Goal: Book appointment/travel/reservation

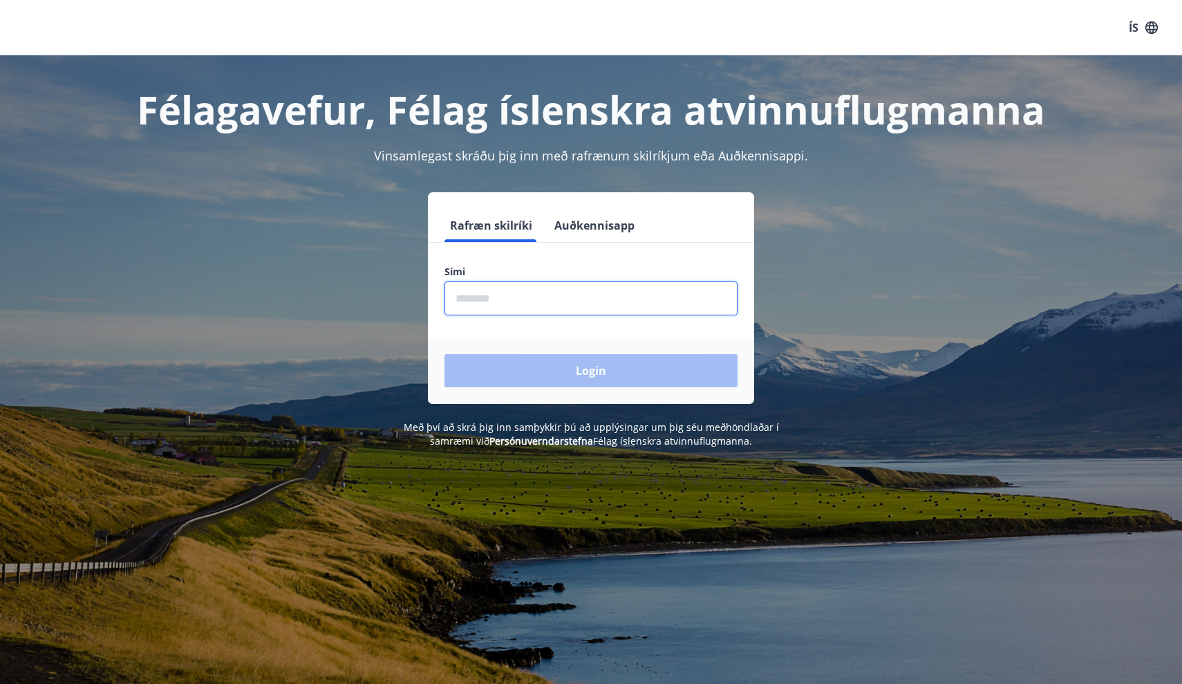
click at [510, 303] on input "phone" at bounding box center [590, 298] width 293 height 34
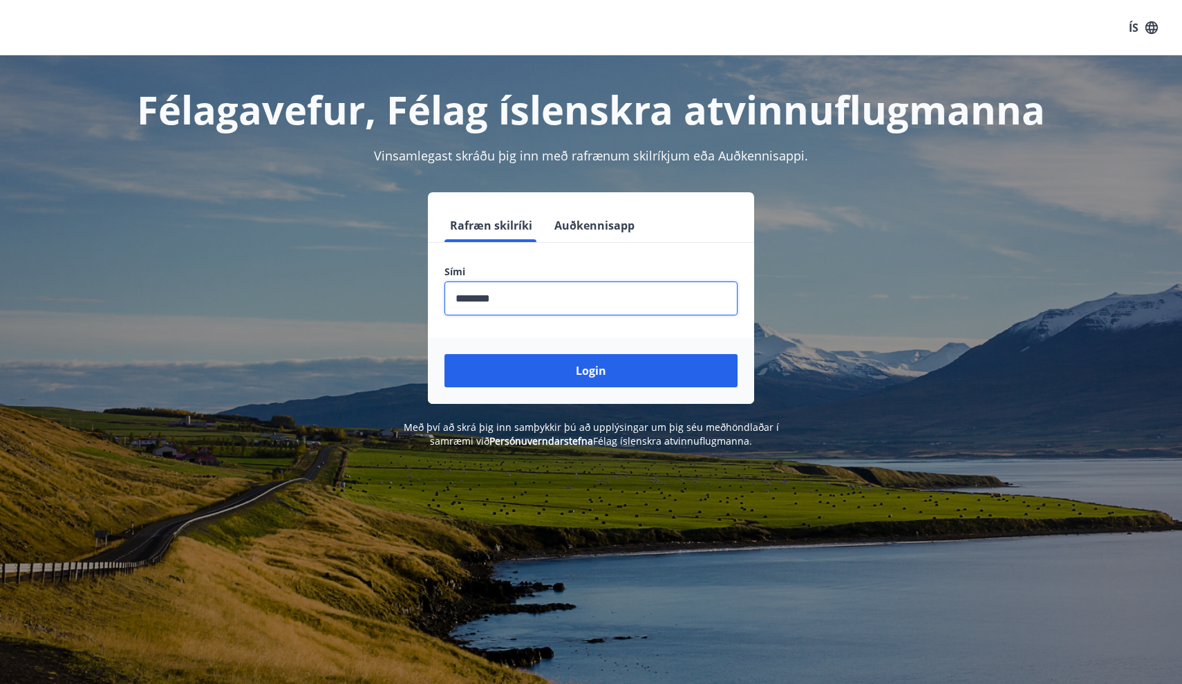
type input "********"
click at [591, 370] on button "Login" at bounding box center [590, 370] width 293 height 33
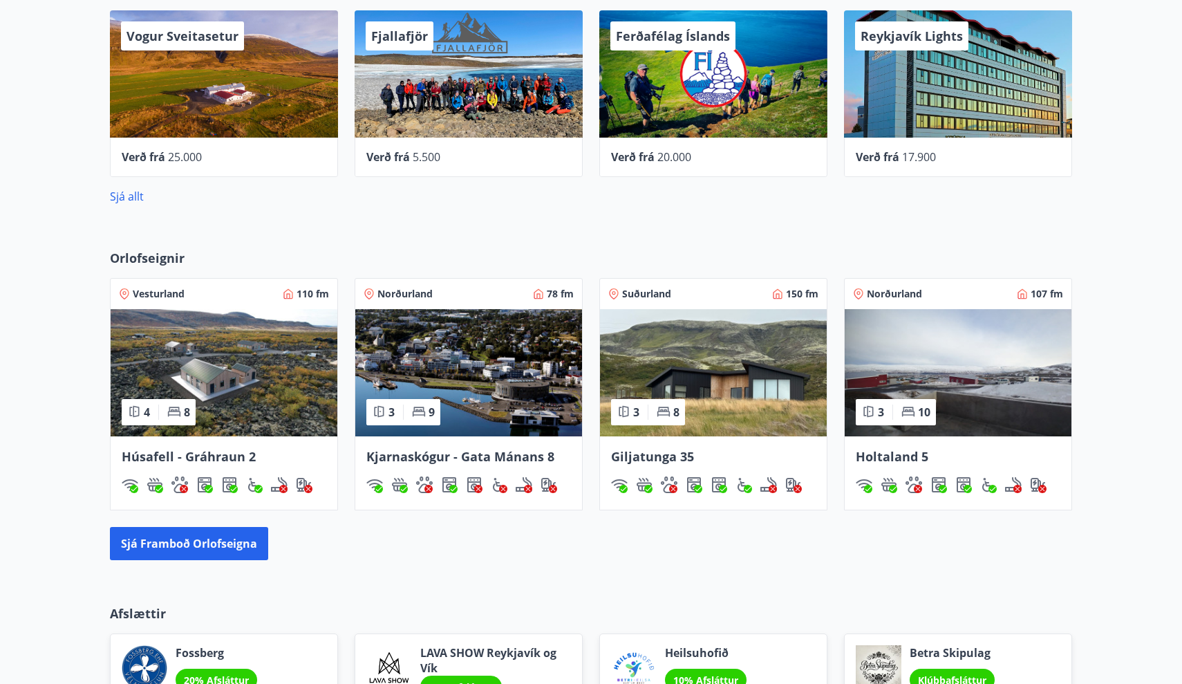
scroll to position [559, 0]
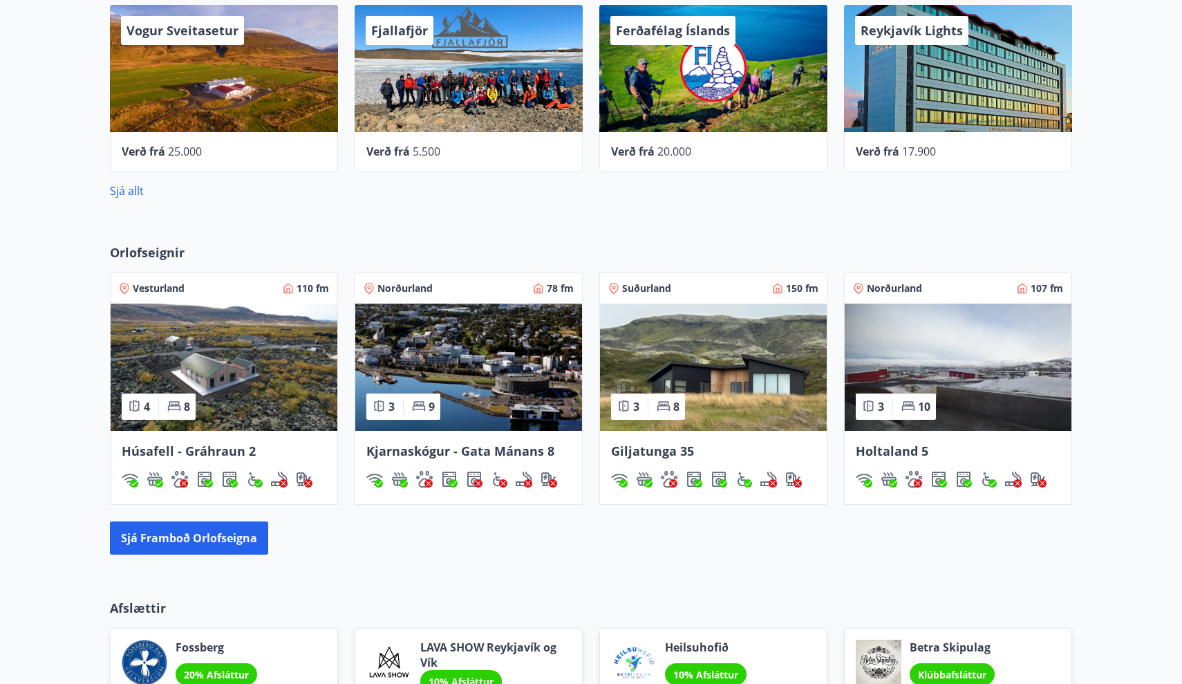
click at [693, 384] on img at bounding box center [713, 366] width 227 height 127
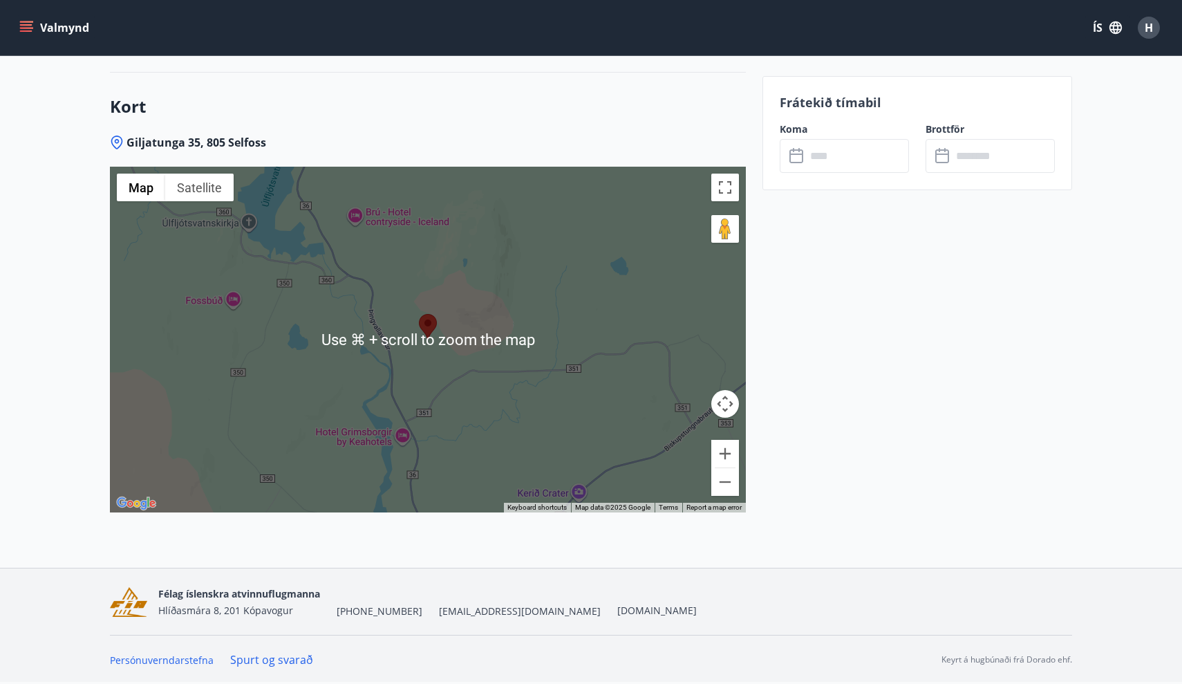
scroll to position [2160, 0]
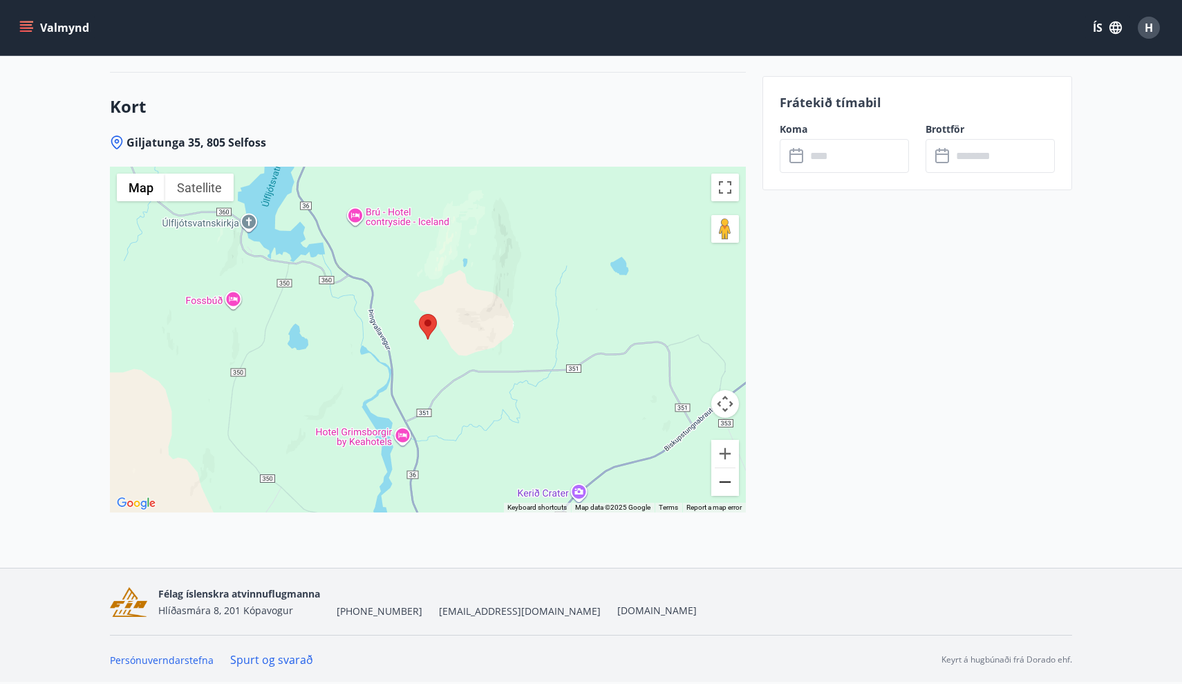
click at [728, 482] on button "Zoom out" at bounding box center [725, 482] width 28 height 28
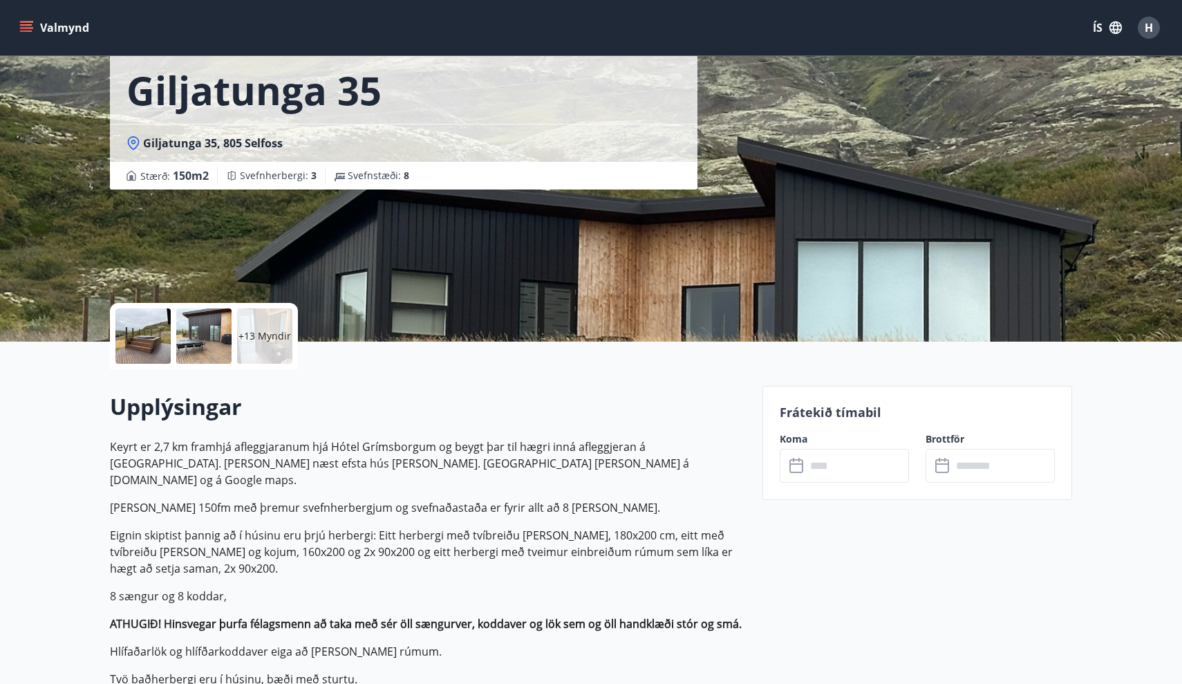
scroll to position [71, 0]
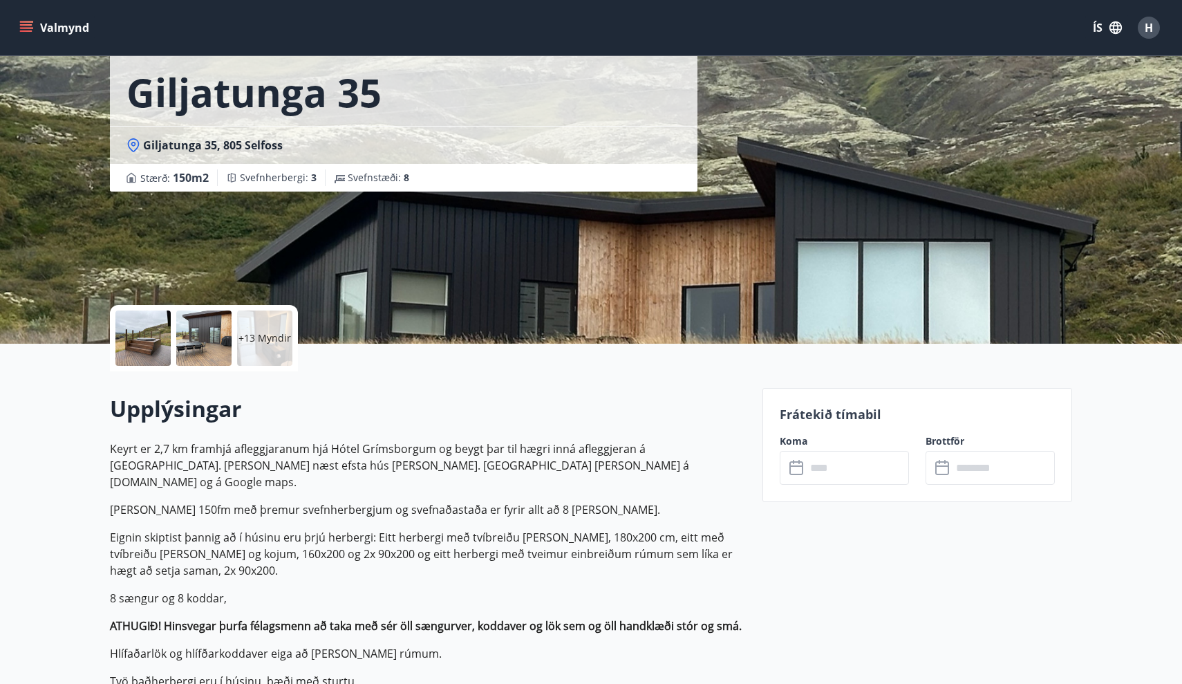
click at [151, 324] on div at bounding box center [142, 337] width 55 height 55
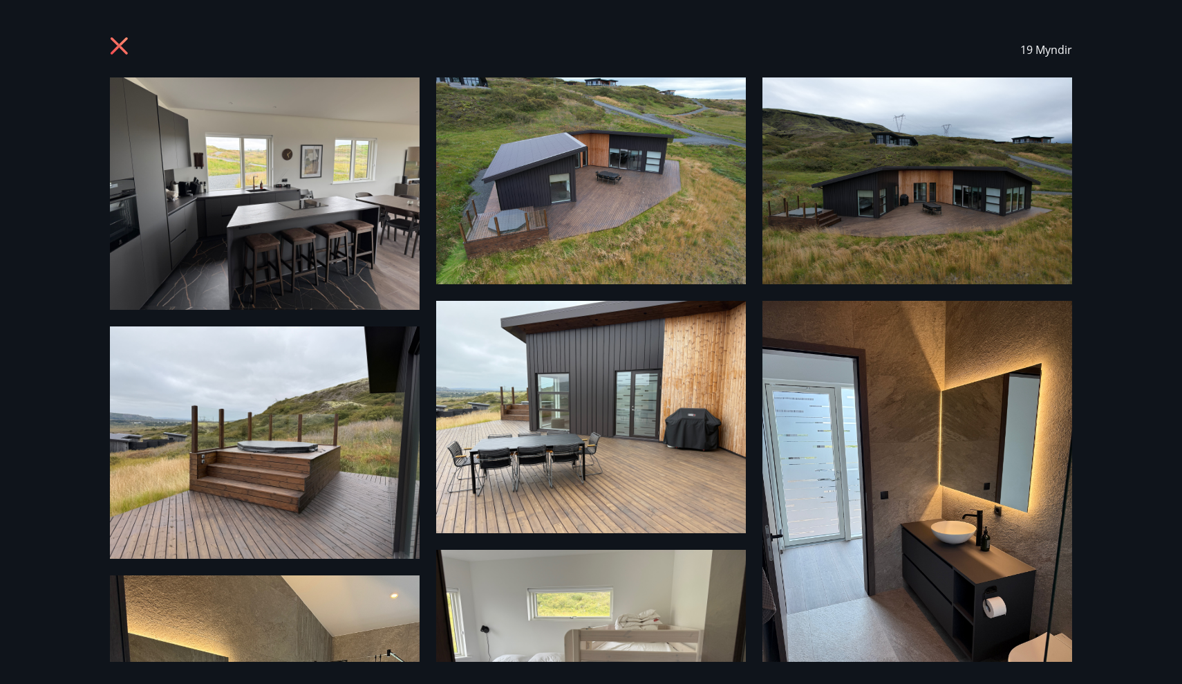
scroll to position [0, 0]
click at [122, 43] on icon at bounding box center [119, 45] width 17 height 17
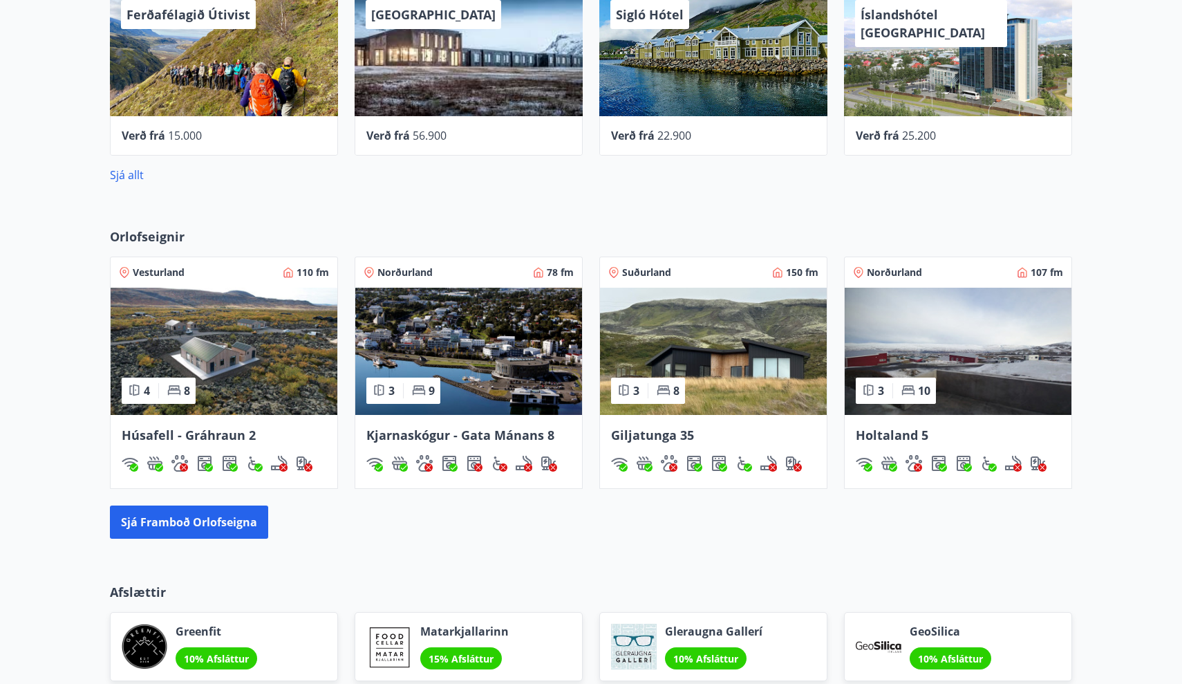
scroll to position [578, 0]
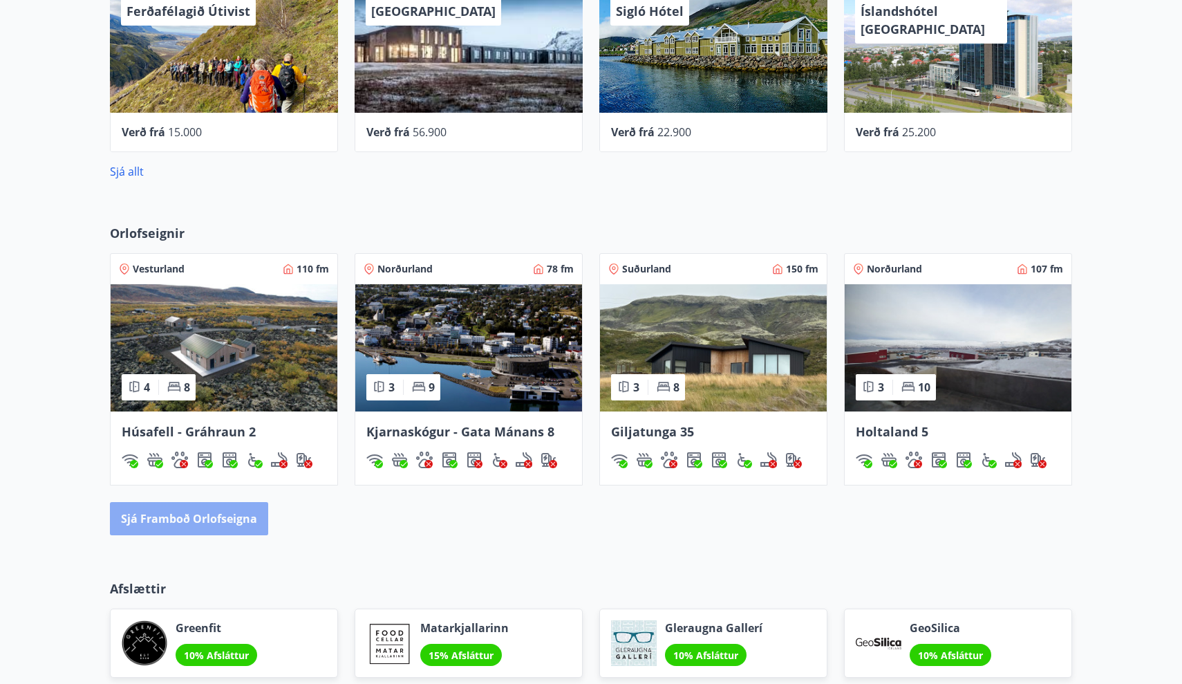
click at [211, 521] on button "Sjá framboð orlofseigna" at bounding box center [189, 518] width 158 height 33
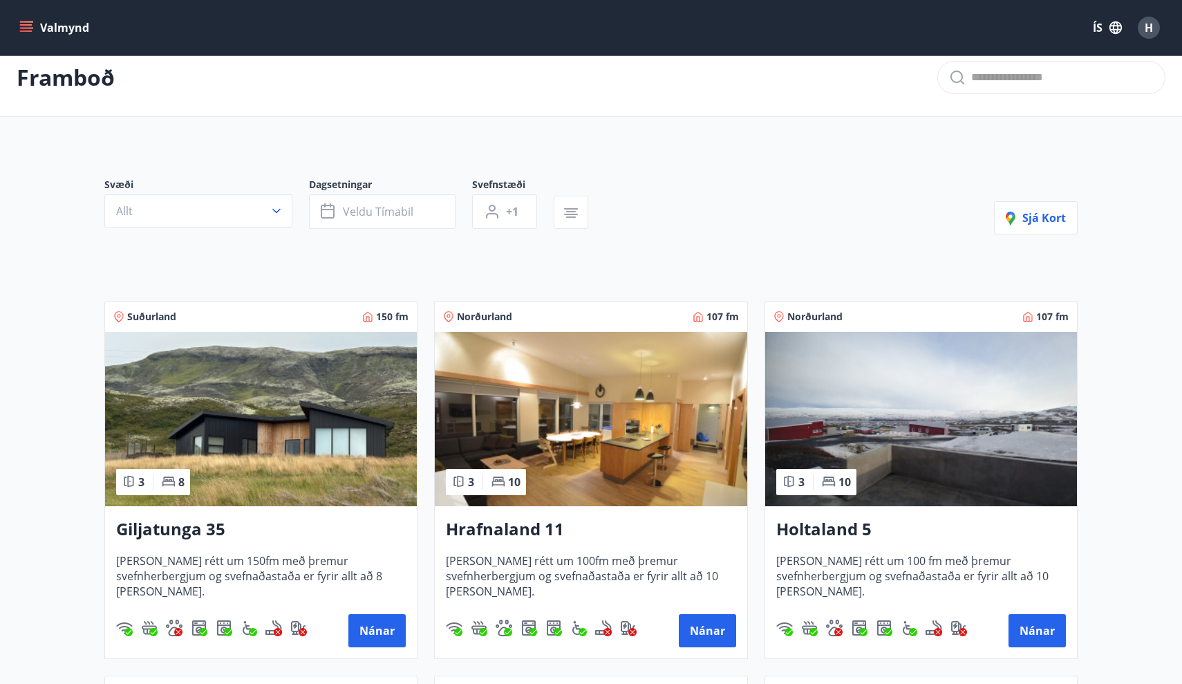
scroll to position [19, 0]
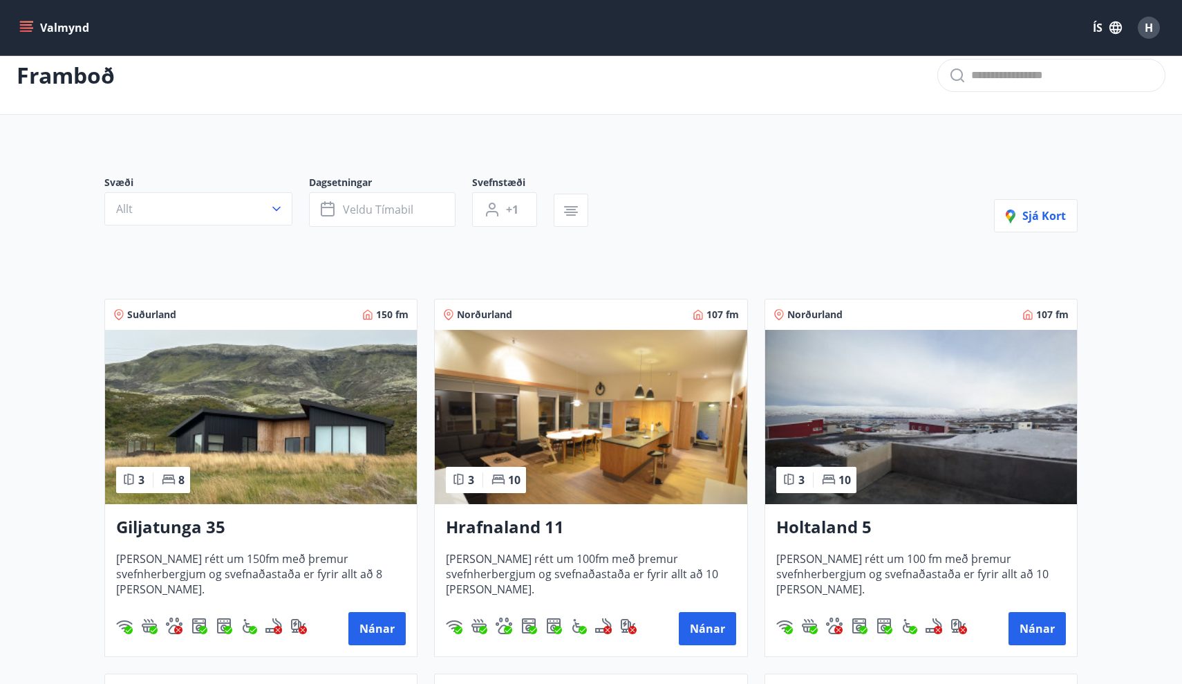
click at [198, 455] on img at bounding box center [261, 417] width 312 height 174
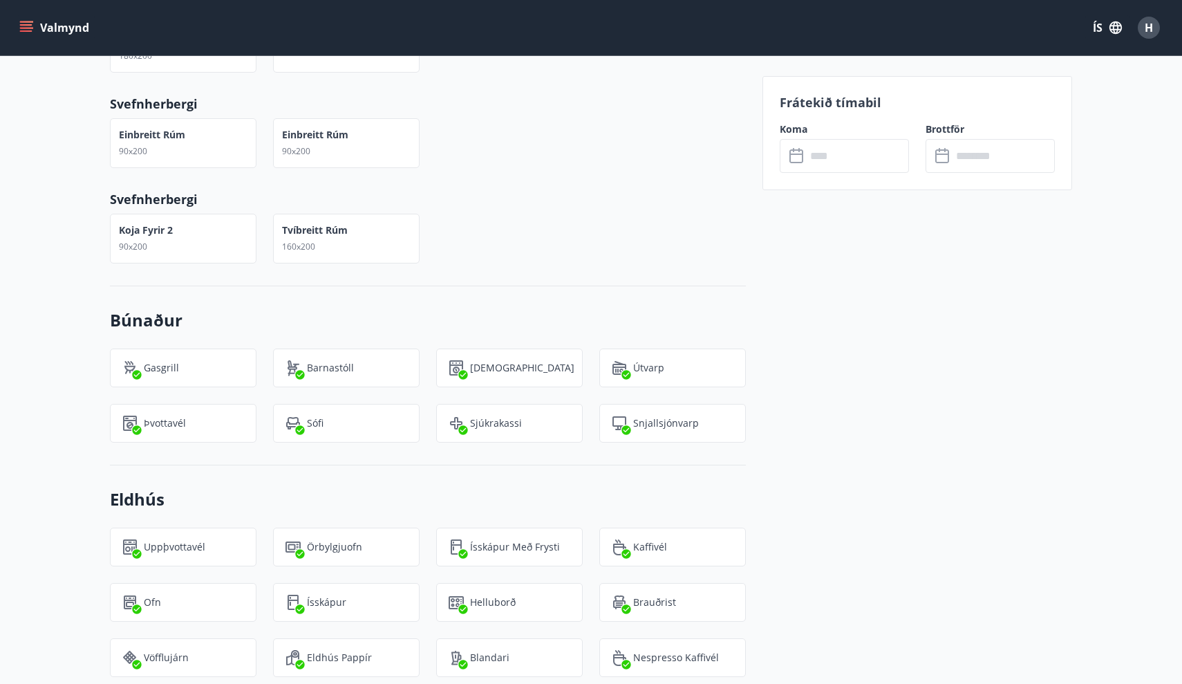
scroll to position [1047, 0]
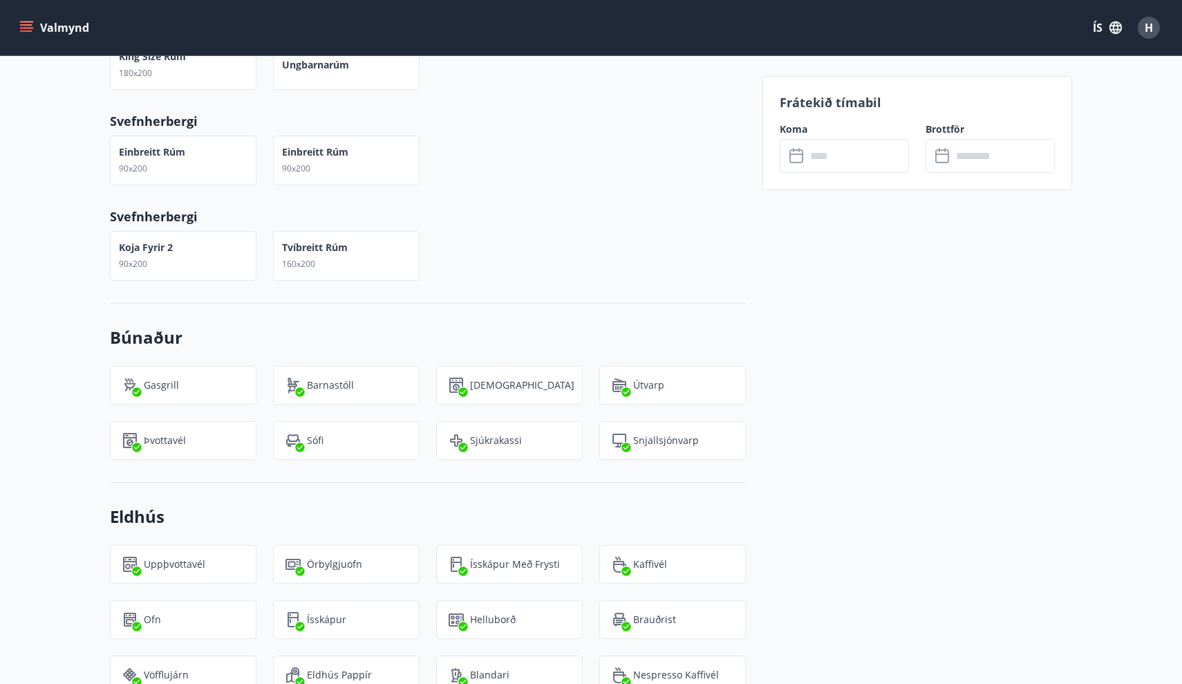
click at [795, 152] on icon at bounding box center [797, 156] width 17 height 17
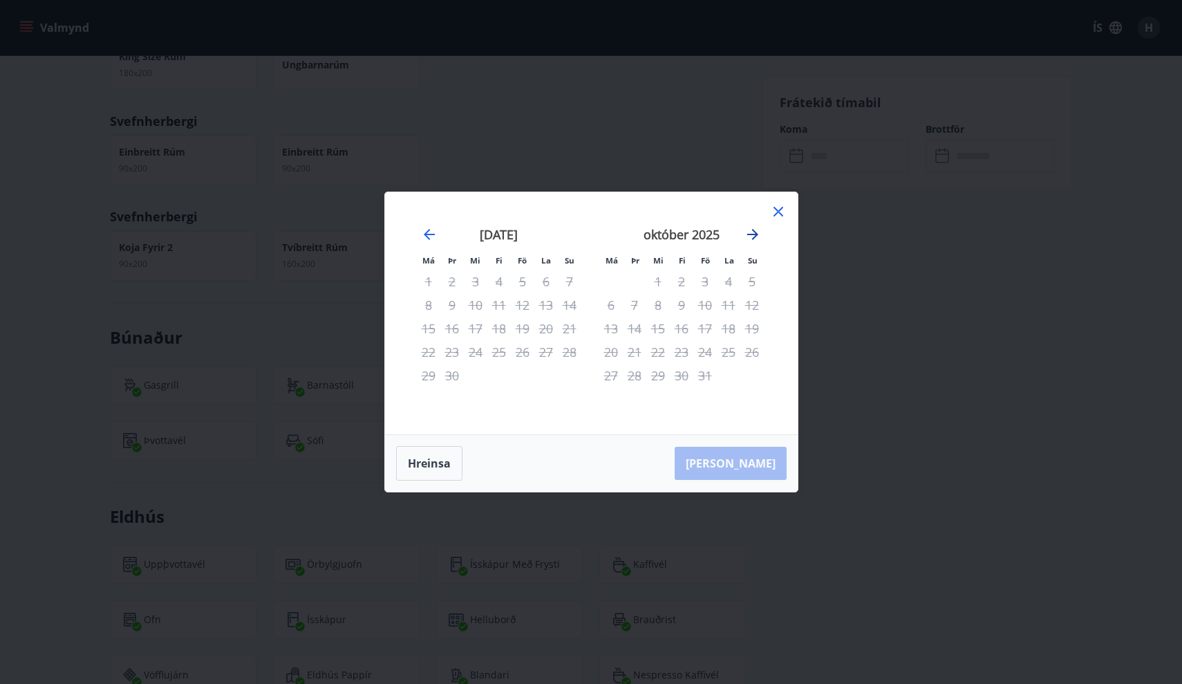
click at [753, 234] on icon "Move forward to switch to the next month." at bounding box center [752, 234] width 11 height 11
click at [775, 216] on icon at bounding box center [778, 211] width 17 height 17
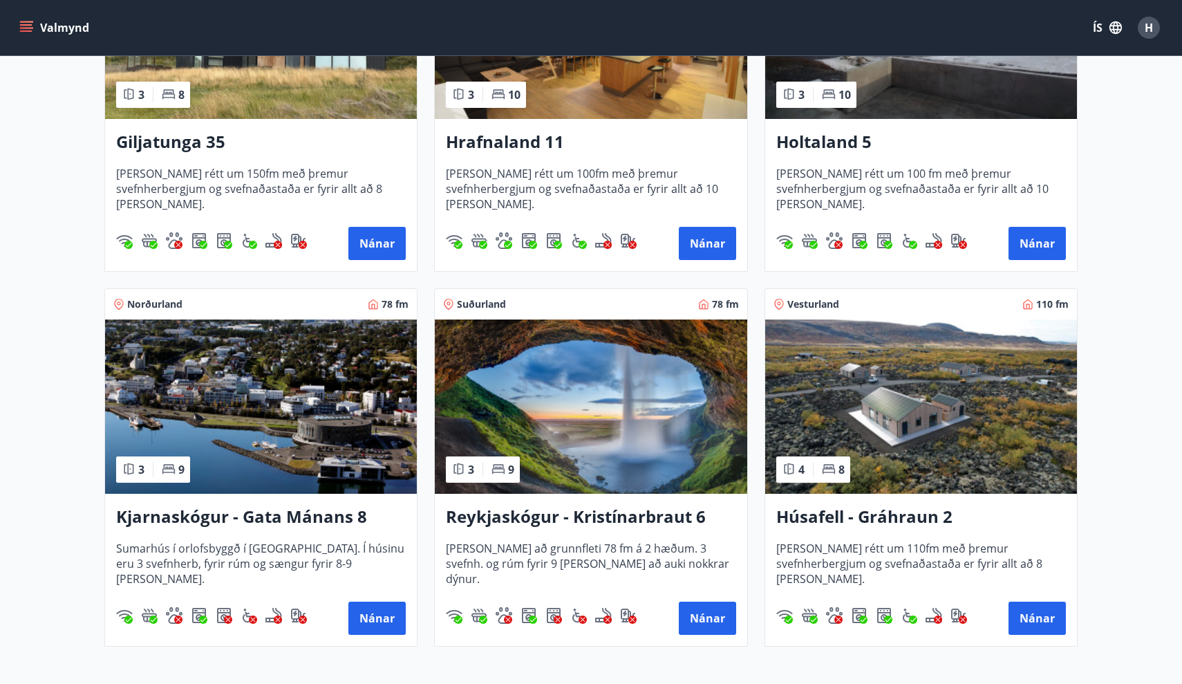
scroll to position [403, 0]
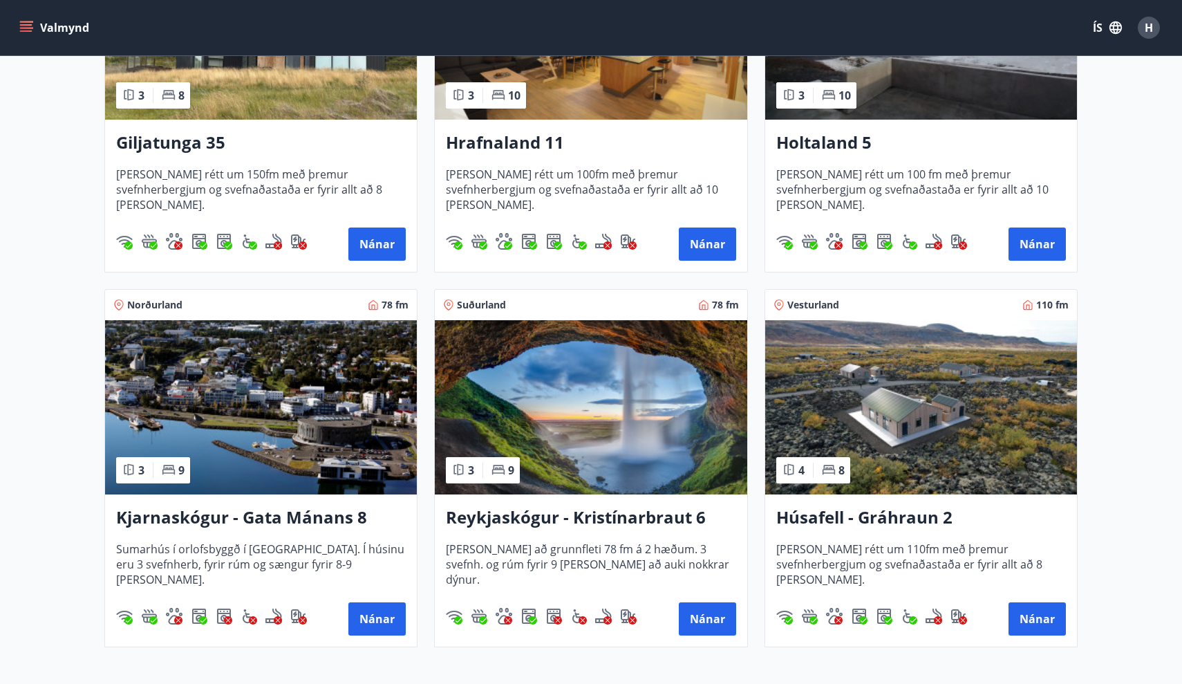
click at [947, 371] on img at bounding box center [921, 407] width 312 height 174
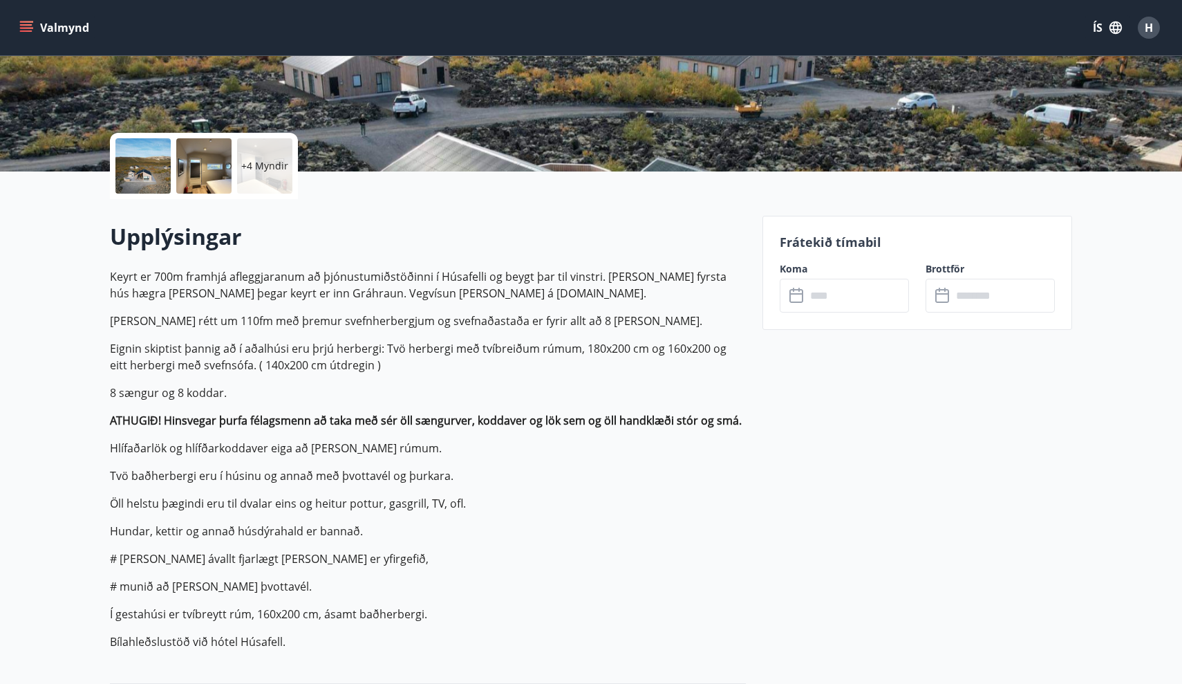
scroll to position [239, 0]
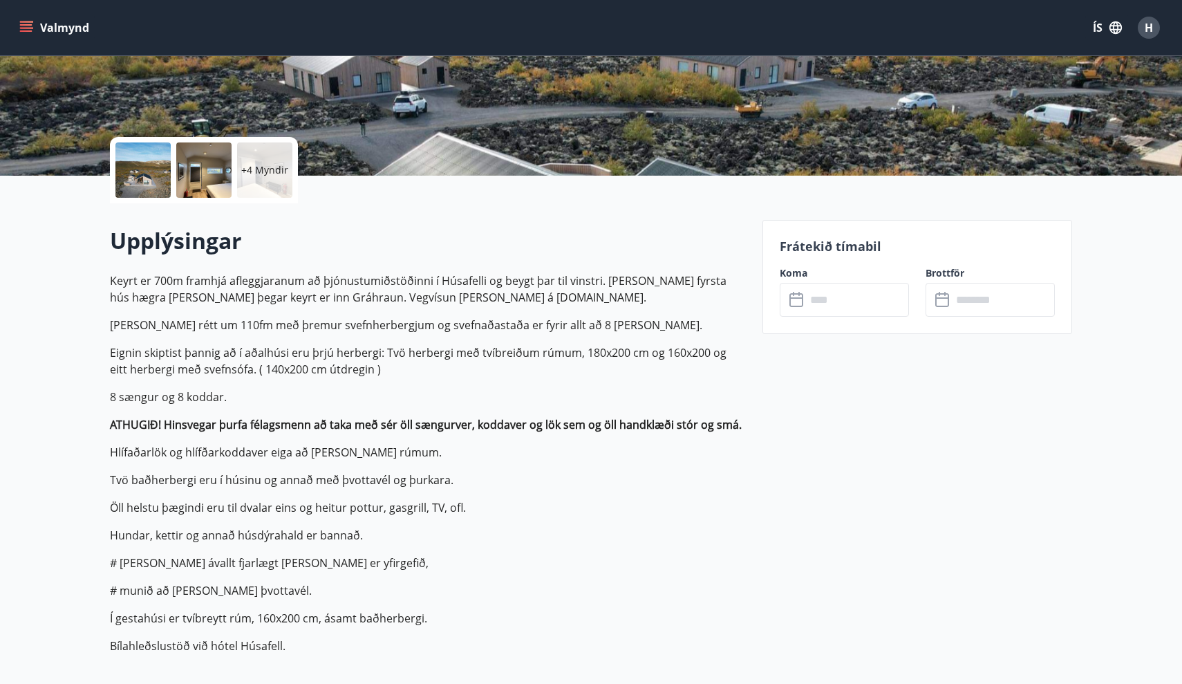
click at [796, 297] on icon at bounding box center [796, 297] width 14 height 1
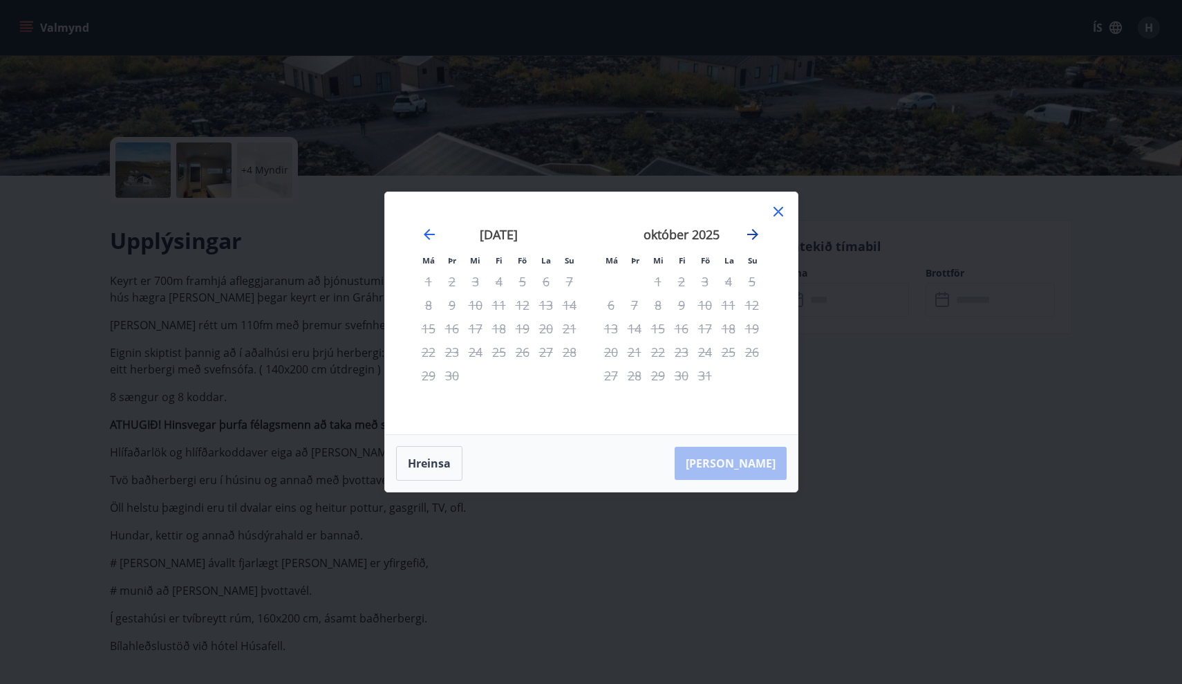
click at [752, 232] on icon "Move forward to switch to the next month." at bounding box center [752, 234] width 17 height 17
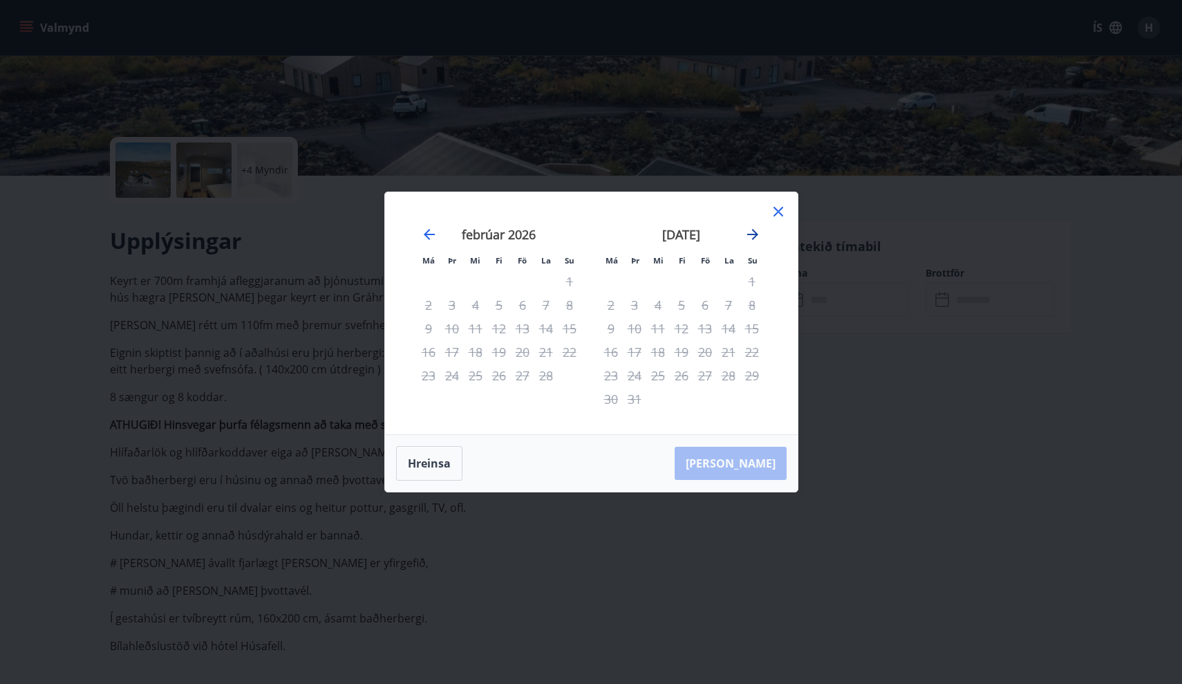
click at [752, 232] on icon "Move forward to switch to the next month." at bounding box center [752, 234] width 17 height 17
click at [752, 231] on icon "Move forward to switch to the next month." at bounding box center [752, 234] width 17 height 17
click at [778, 209] on icon at bounding box center [778, 211] width 17 height 17
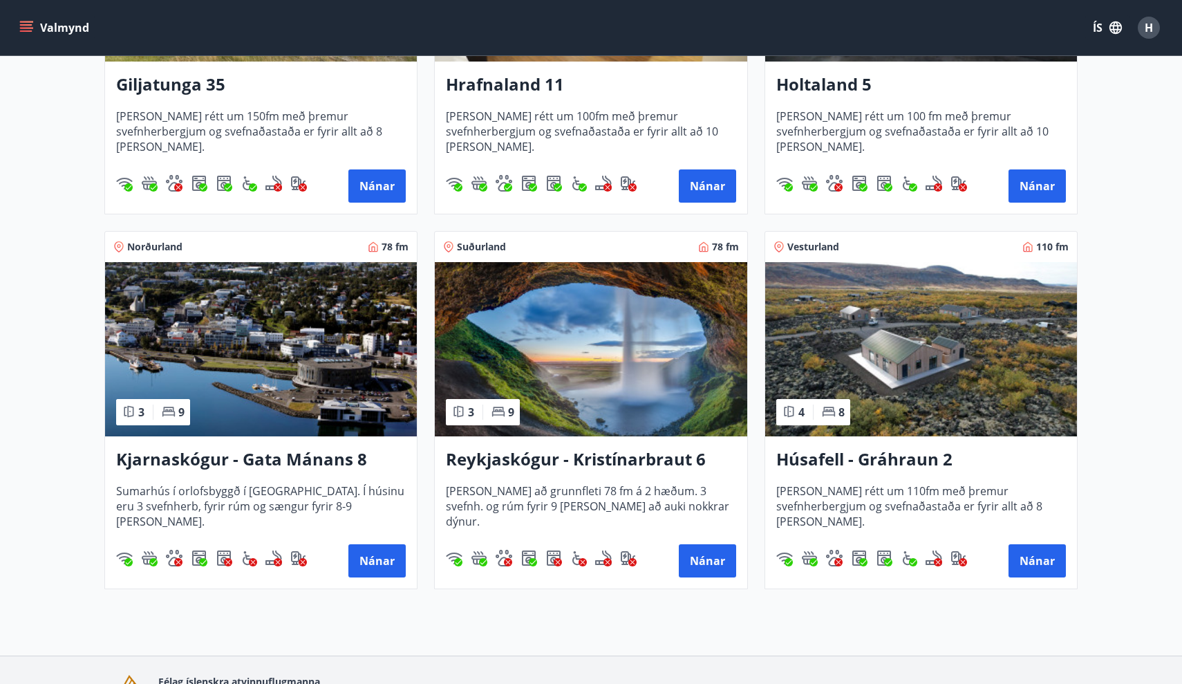
scroll to position [468, 0]
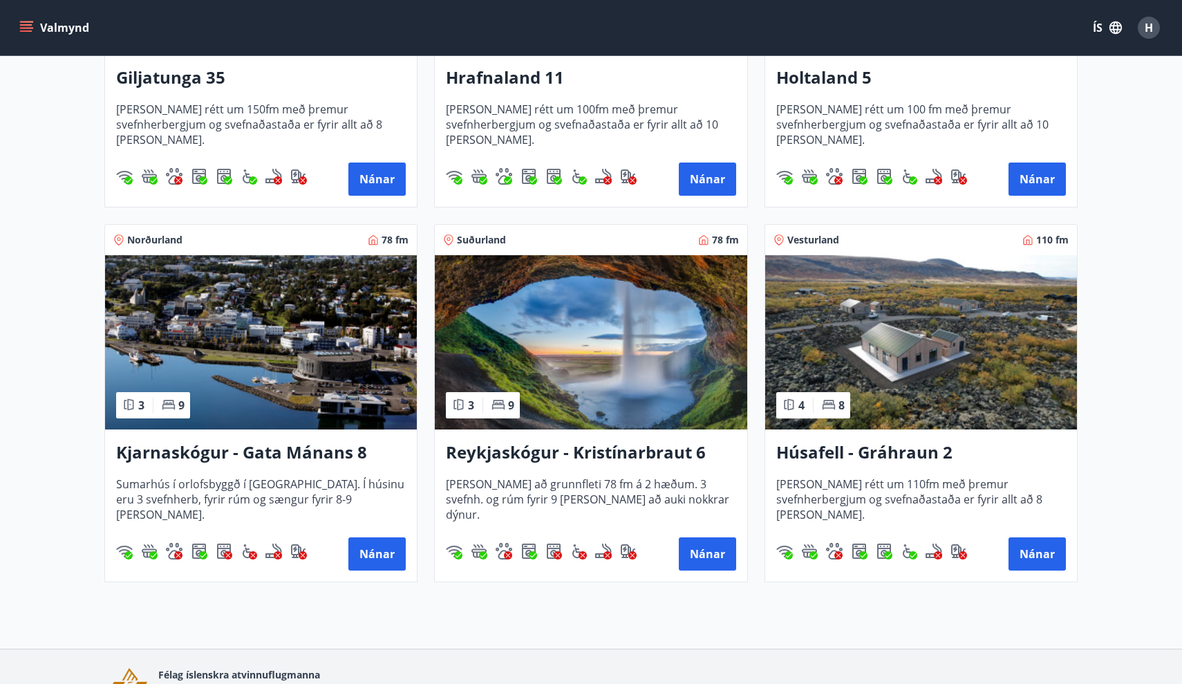
click at [559, 353] on img at bounding box center [591, 342] width 312 height 174
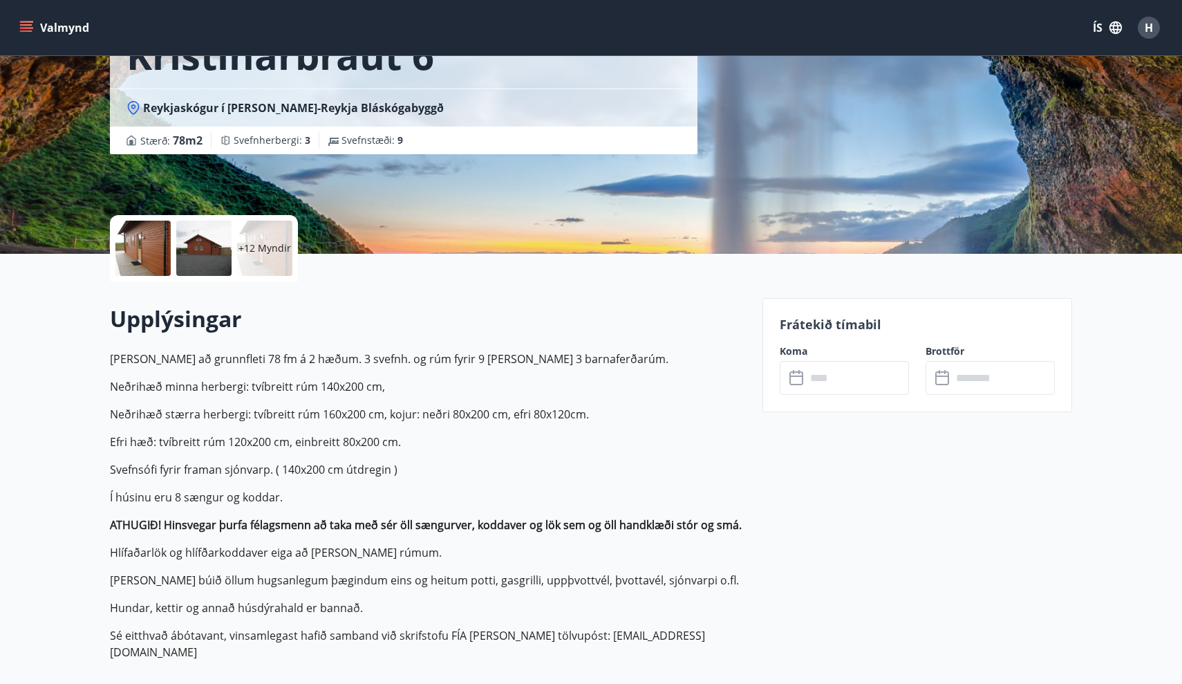
scroll to position [162, 0]
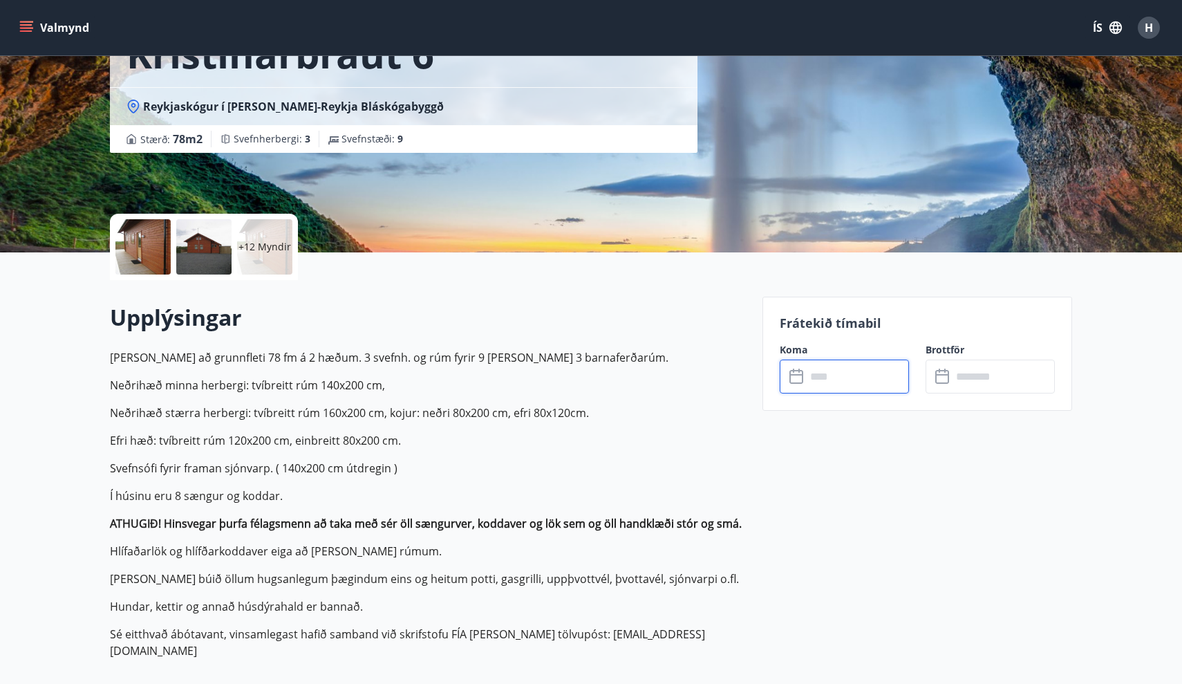
click at [810, 374] on input "text" at bounding box center [857, 376] width 103 height 34
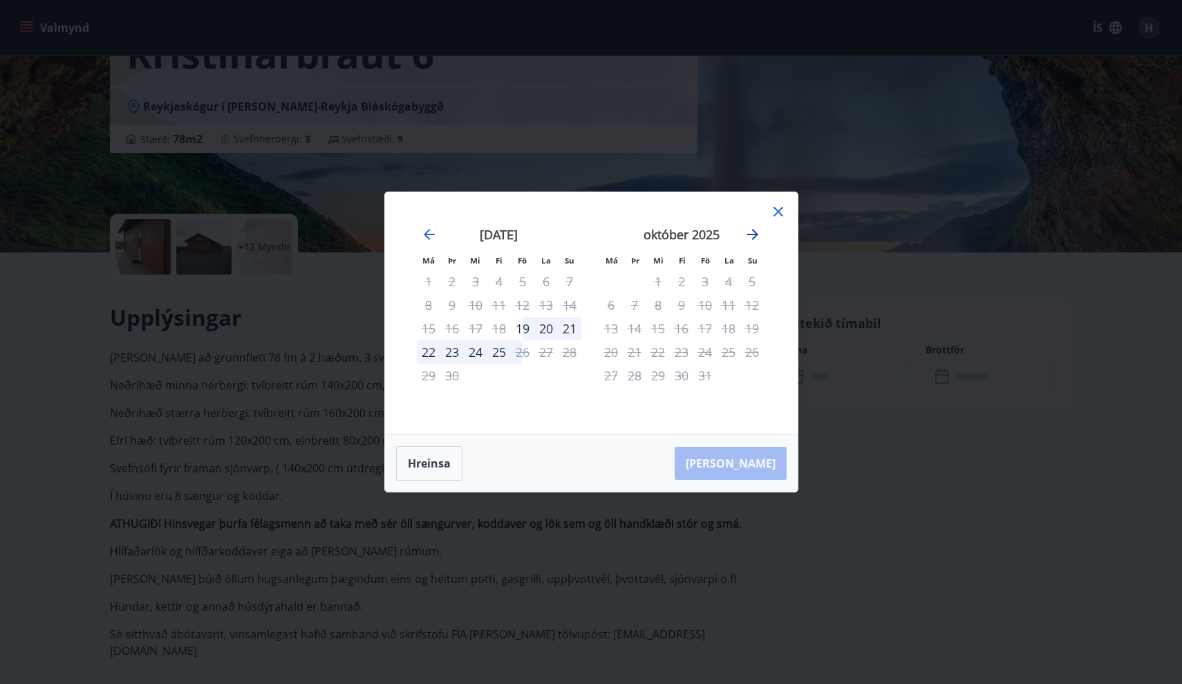
click at [751, 236] on icon "Move forward to switch to the next month." at bounding box center [752, 234] width 17 height 17
click at [776, 214] on icon at bounding box center [778, 212] width 10 height 10
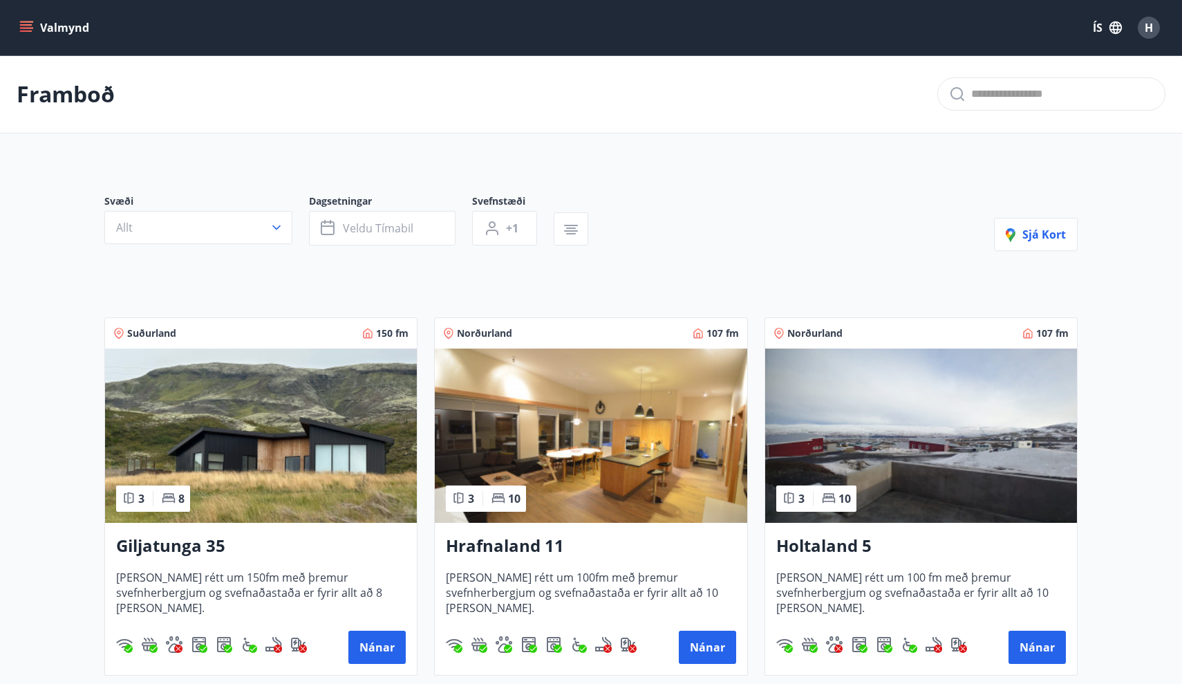
click at [606, 448] on img at bounding box center [591, 435] width 312 height 174
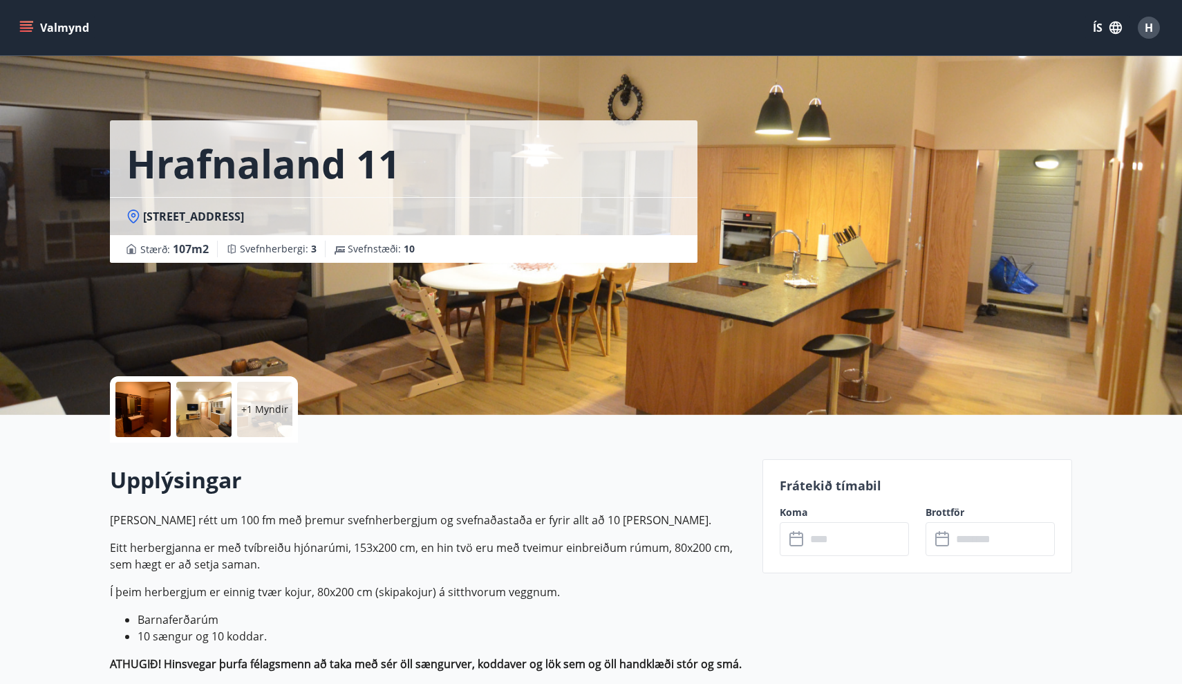
click at [796, 540] on icon at bounding box center [797, 539] width 17 height 17
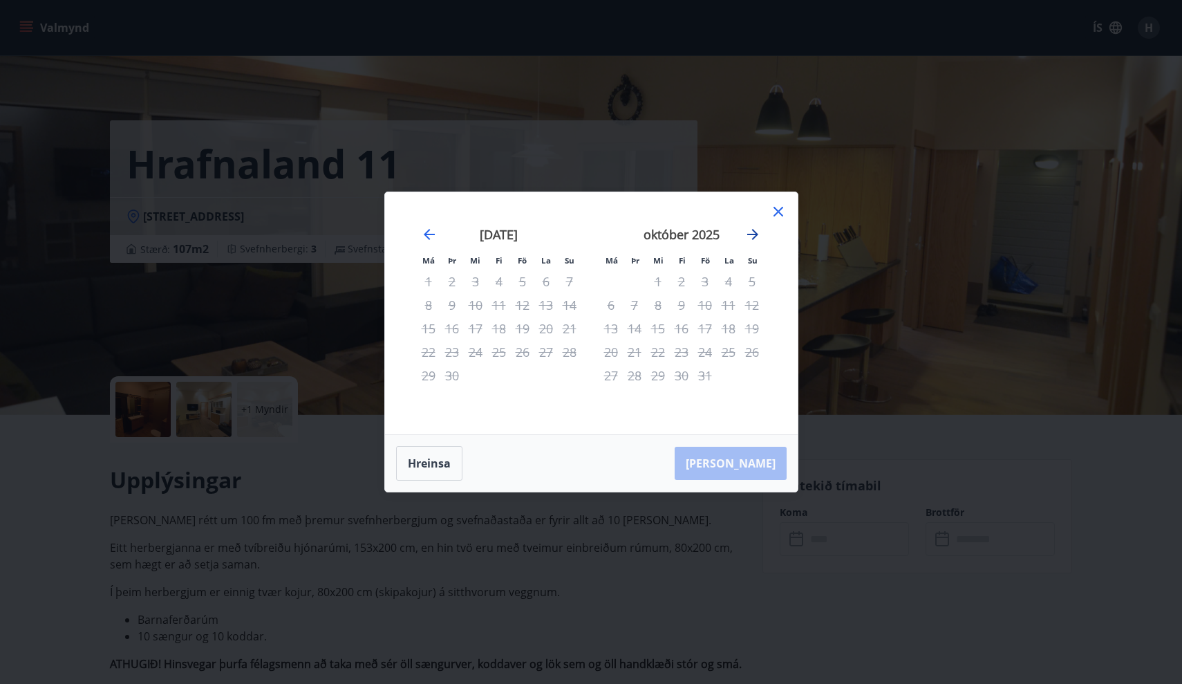
click at [750, 235] on icon "Move forward to switch to the next month." at bounding box center [752, 234] width 11 height 11
click at [783, 209] on icon at bounding box center [778, 211] width 17 height 17
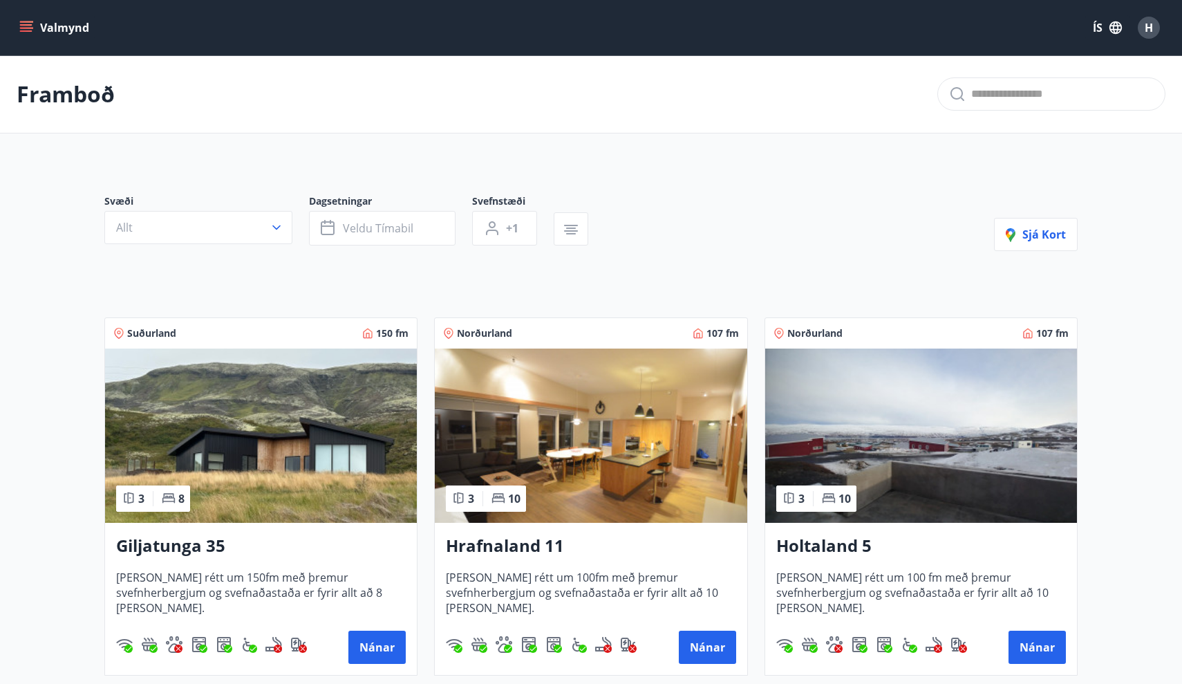
click at [876, 445] on img at bounding box center [921, 435] width 312 height 174
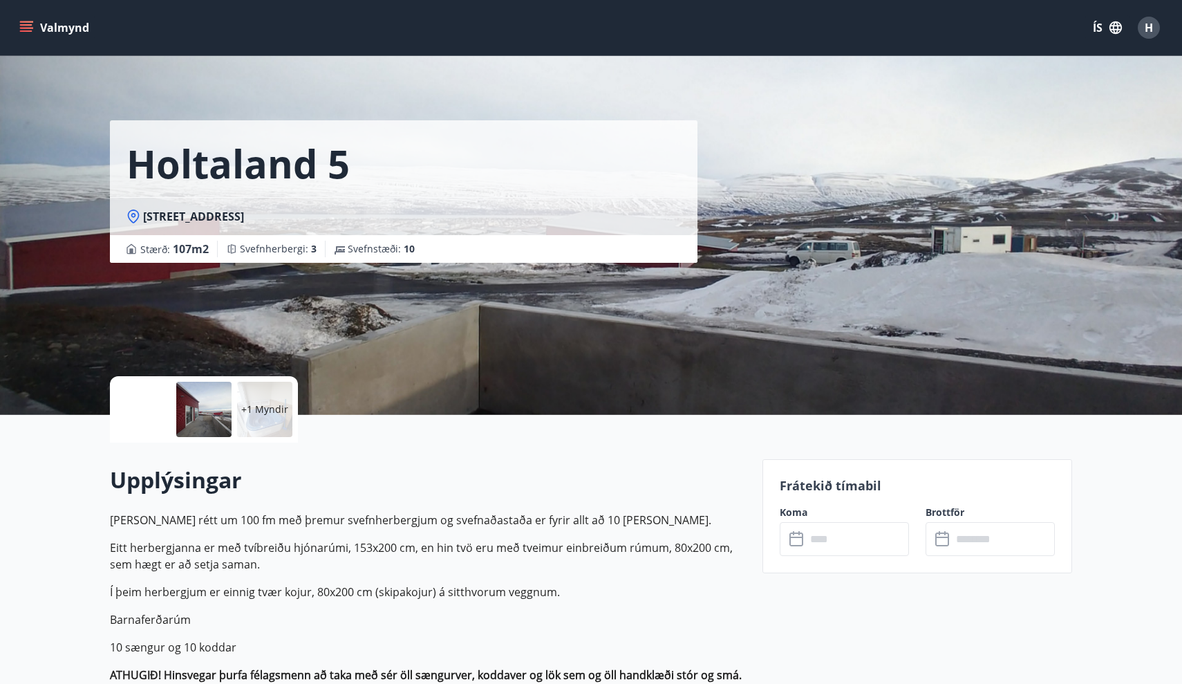
click at [794, 536] on icon at bounding box center [796, 536] width 14 height 1
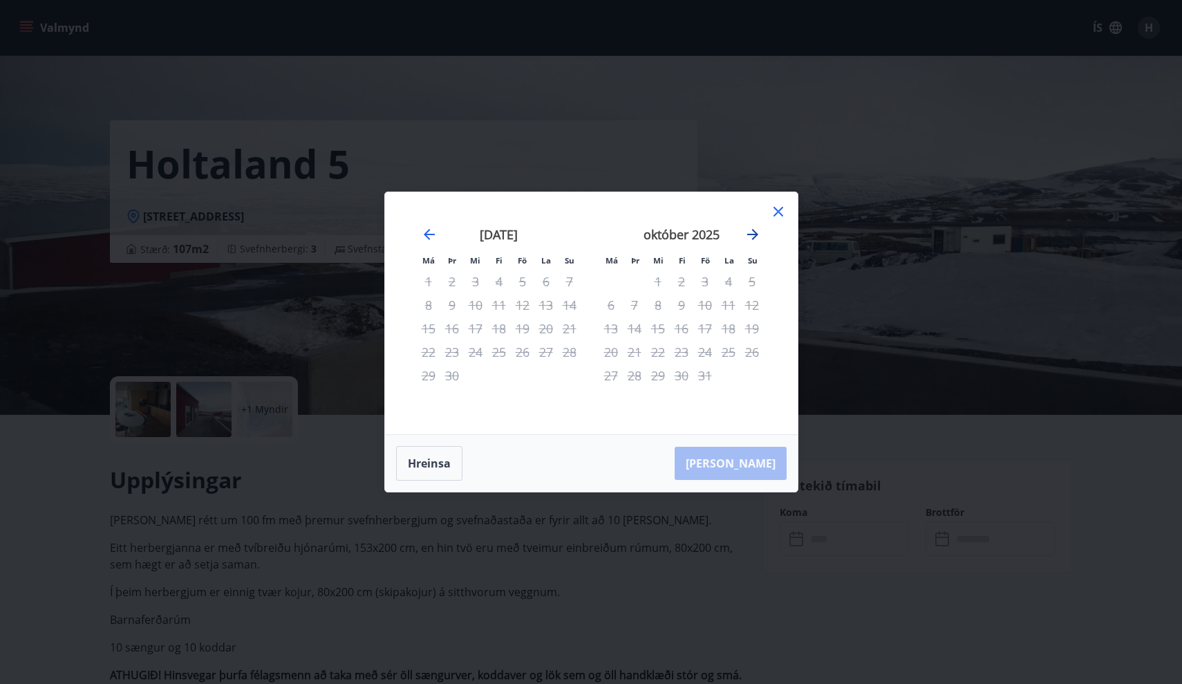
click at [749, 235] on icon "Move forward to switch to the next month." at bounding box center [752, 234] width 11 height 11
click at [748, 237] on icon "Move forward to switch to the next month." at bounding box center [752, 234] width 17 height 17
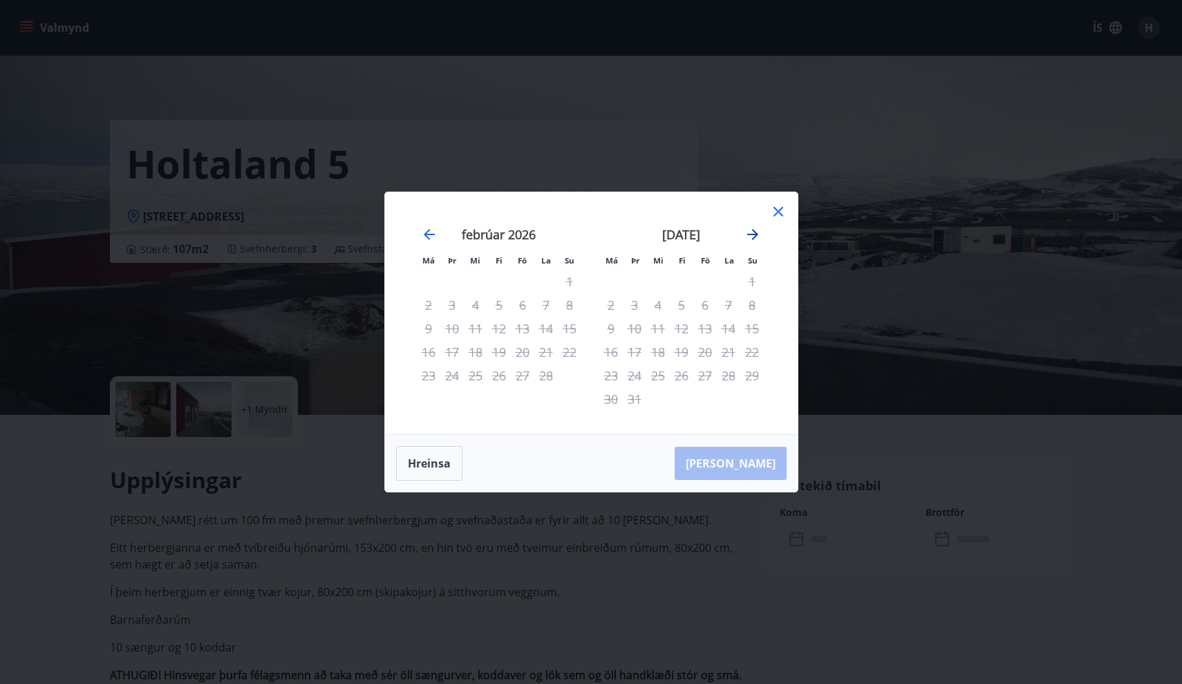
click at [749, 237] on icon "Move forward to switch to the next month." at bounding box center [752, 234] width 17 height 17
click at [778, 215] on icon at bounding box center [778, 211] width 17 height 17
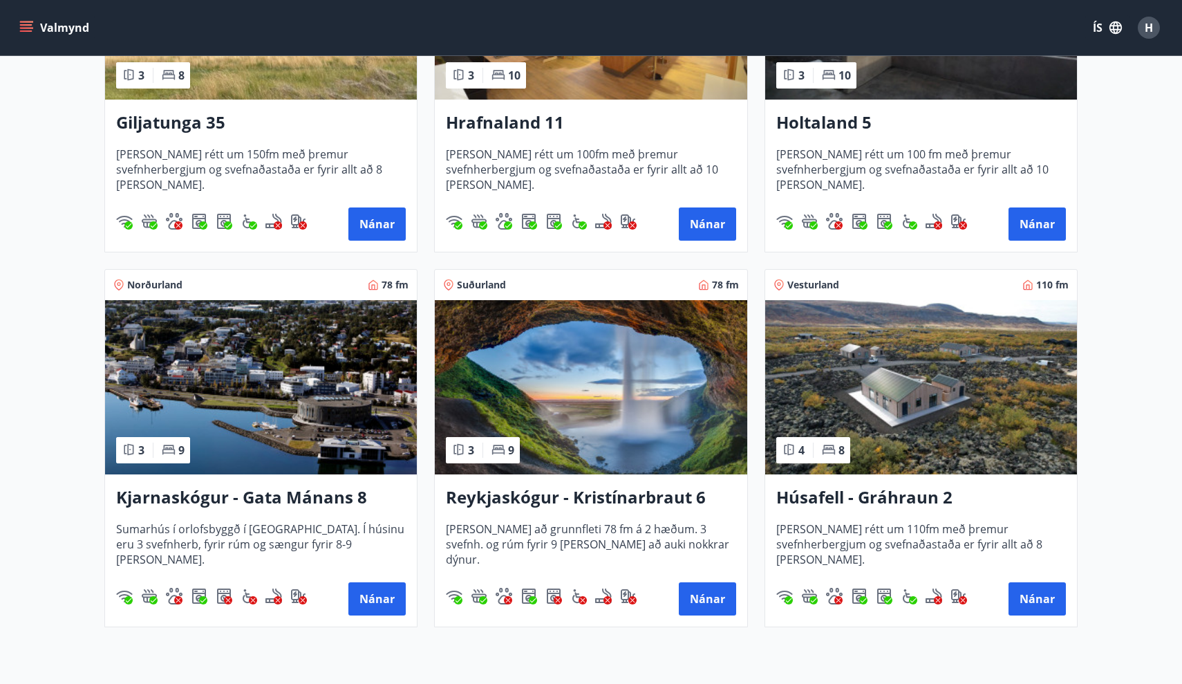
scroll to position [440, 0]
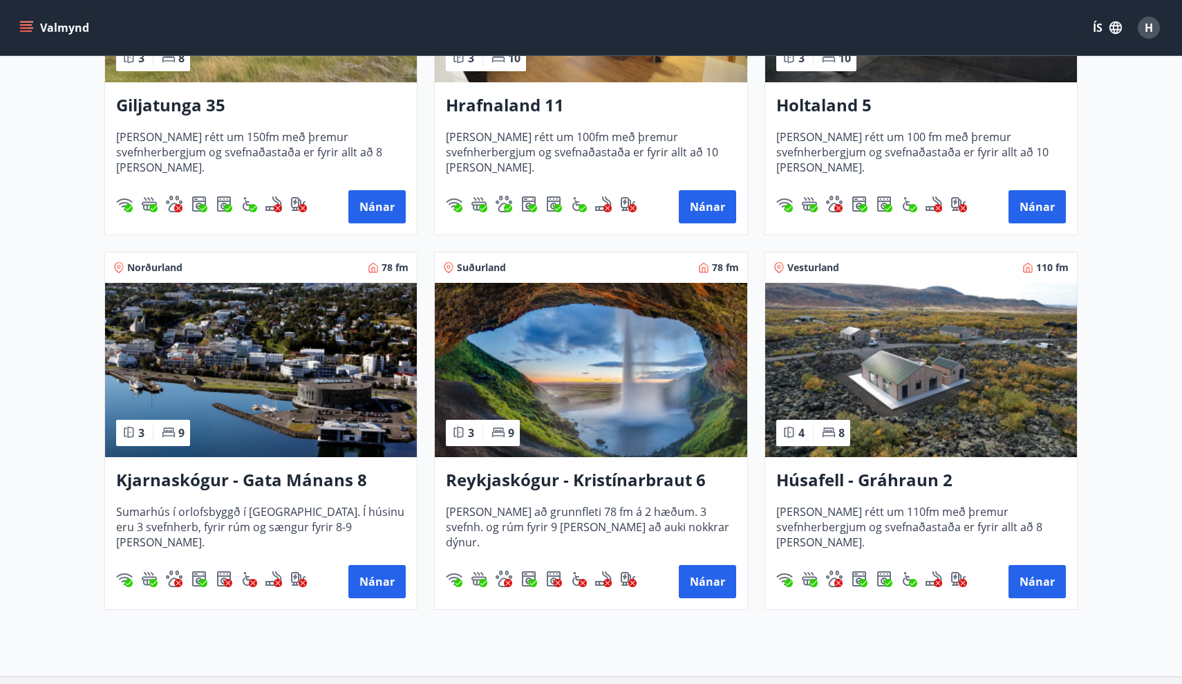
click at [308, 347] on img at bounding box center [261, 370] width 312 height 174
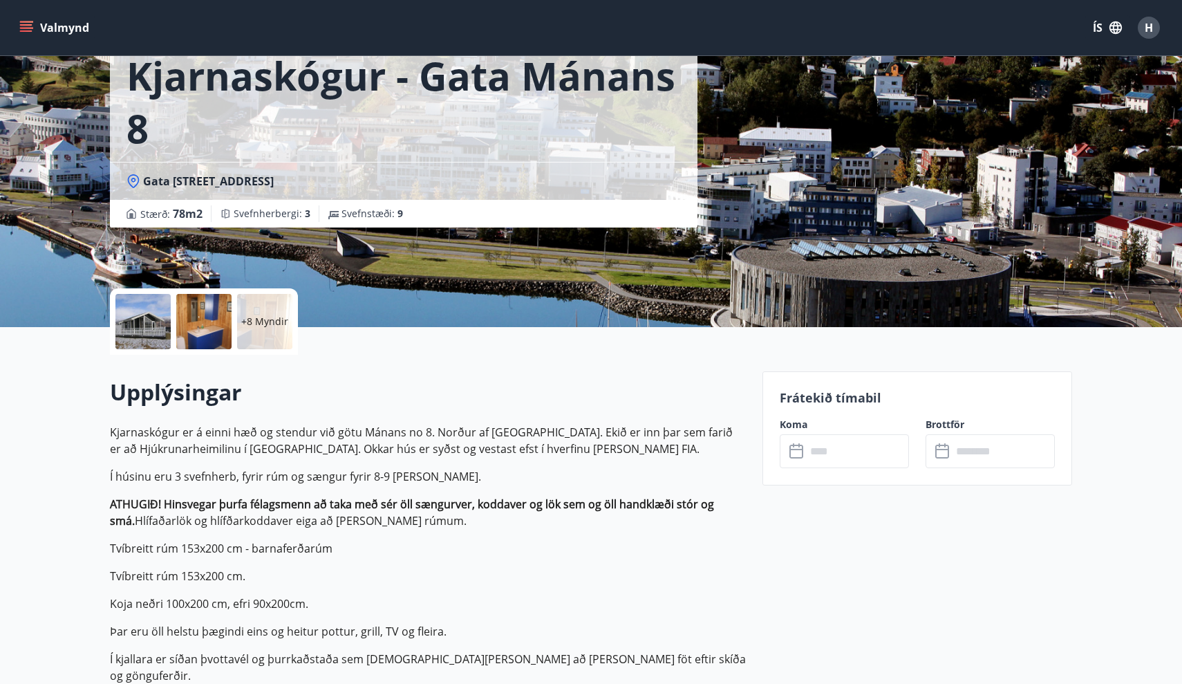
scroll to position [156, 0]
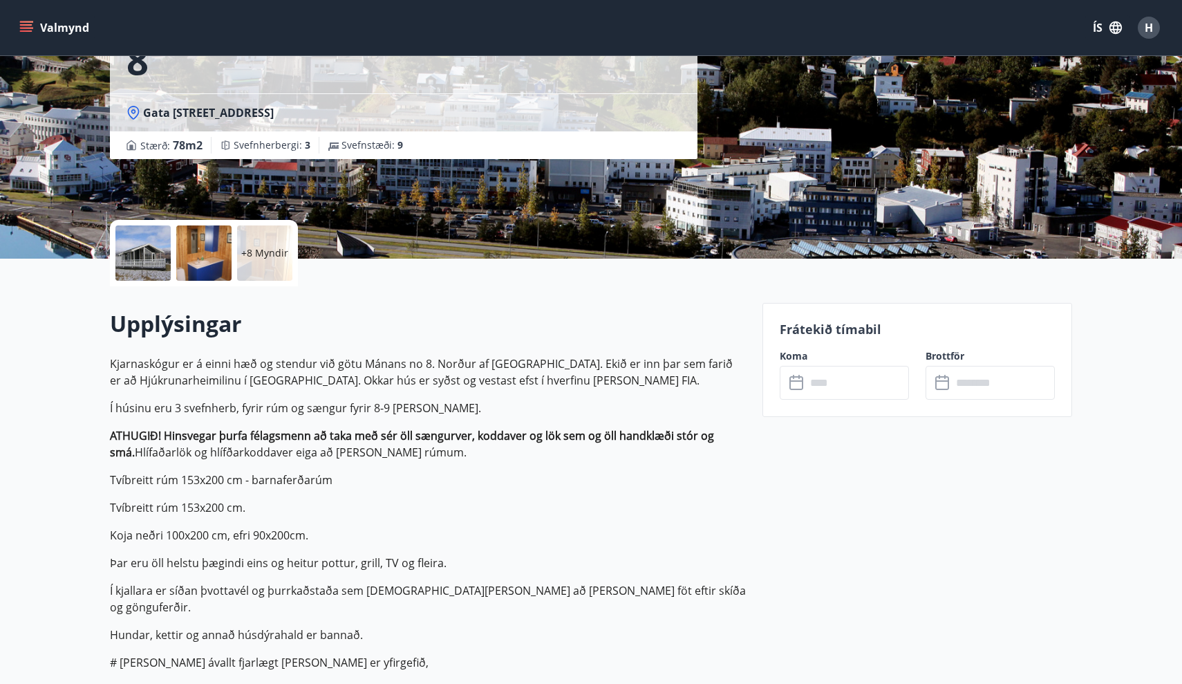
click at [800, 382] on icon at bounding box center [797, 383] width 17 height 17
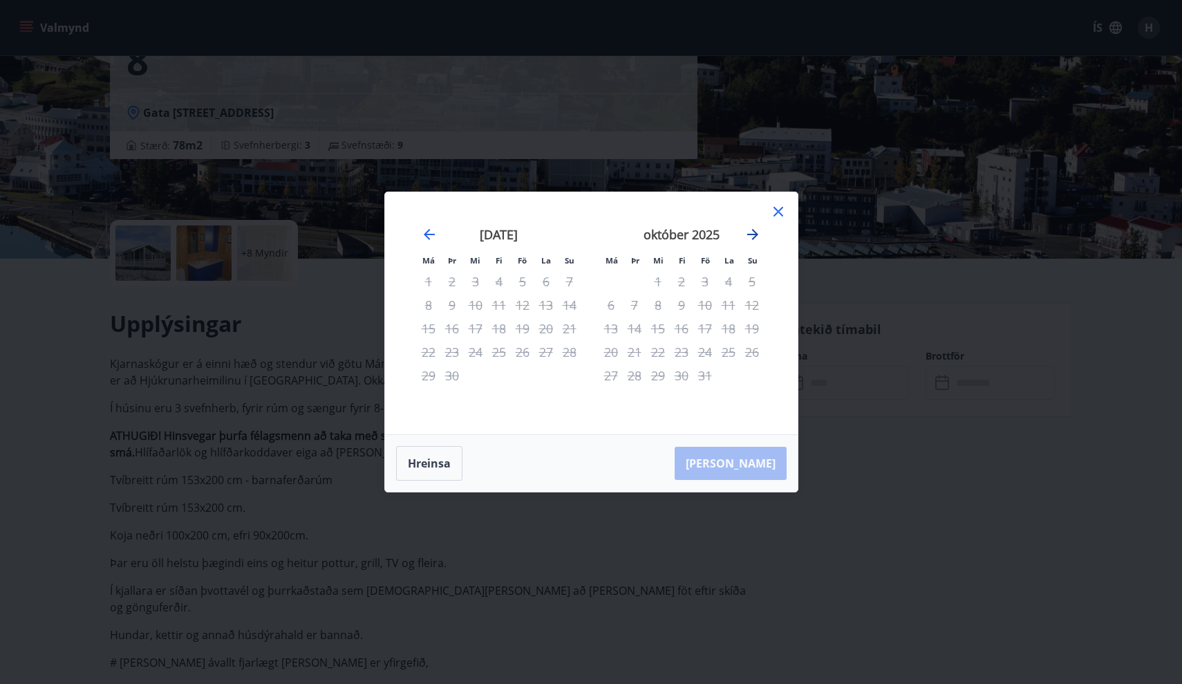
click at [752, 241] on icon "Move forward to switch to the next month." at bounding box center [752, 234] width 17 height 17
click at [779, 207] on icon at bounding box center [778, 211] width 17 height 17
